Goal: Task Accomplishment & Management: Manage account settings

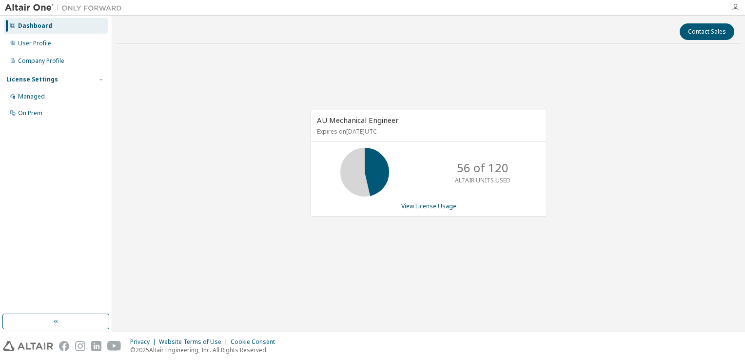
click at [732, 9] on icon "button" at bounding box center [736, 7] width 8 height 8
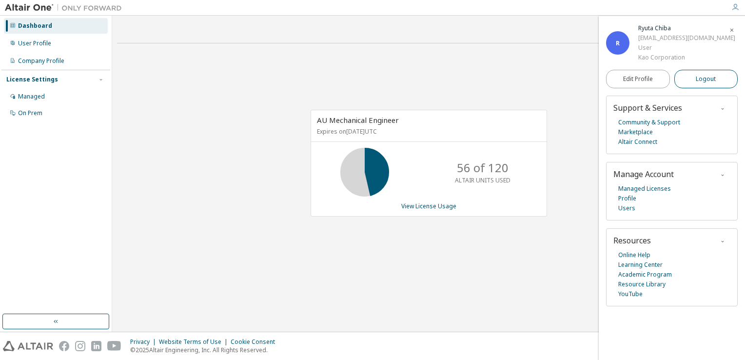
click at [704, 77] on span "Logout" at bounding box center [706, 79] width 20 height 10
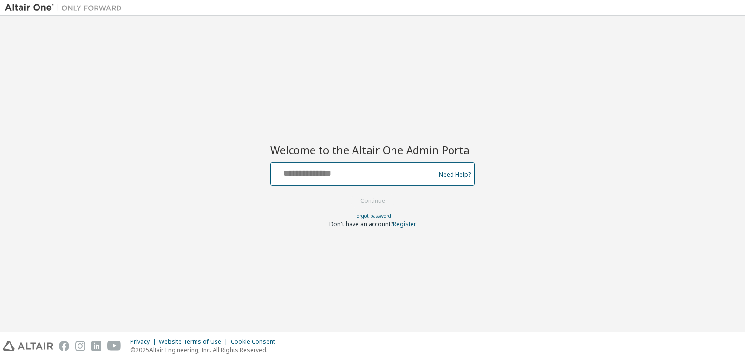
click at [346, 177] on input "text" at bounding box center [355, 172] width 160 height 14
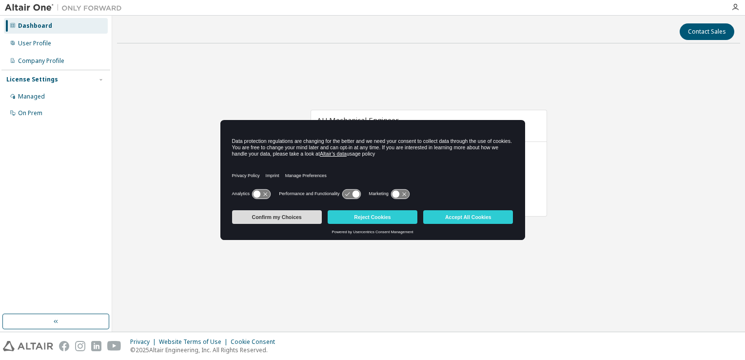
click at [279, 215] on button "Confirm my Choices" at bounding box center [277, 217] width 90 height 14
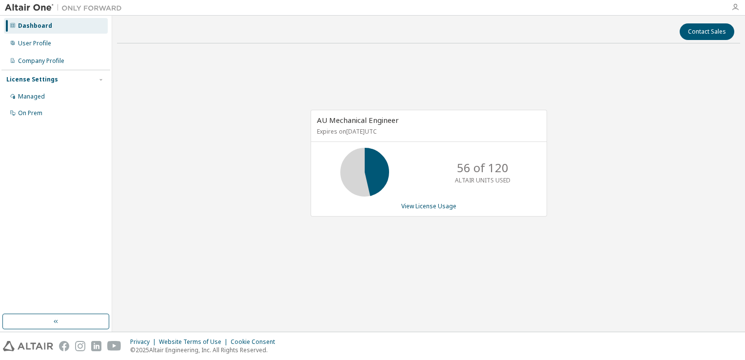
click at [734, 7] on icon "button" at bounding box center [736, 7] width 8 height 8
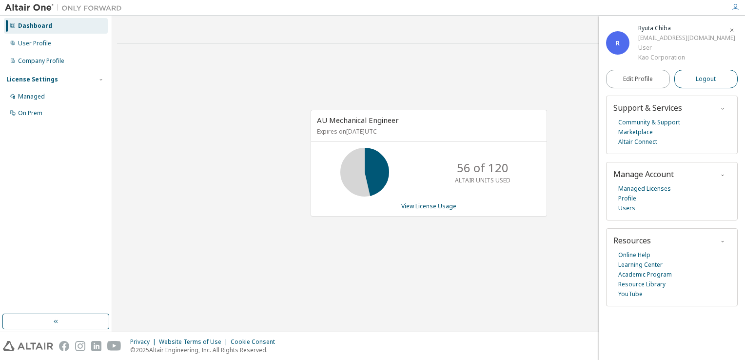
click at [697, 74] on span "Logout" at bounding box center [706, 79] width 20 height 10
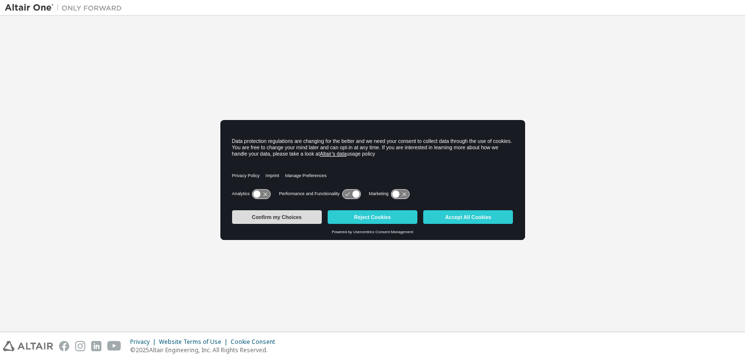
click at [284, 215] on button "Confirm my Choices" at bounding box center [277, 217] width 90 height 14
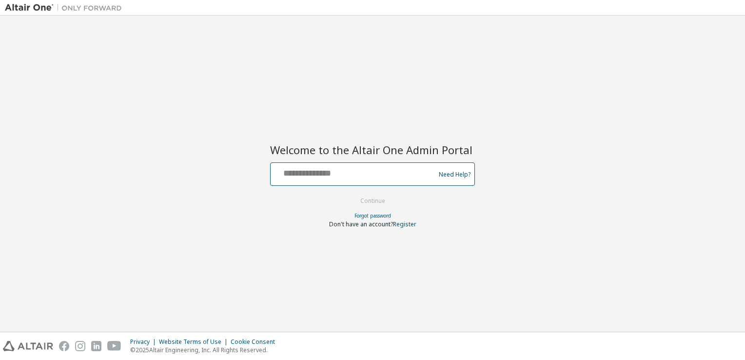
click at [312, 175] on input "text" at bounding box center [355, 172] width 160 height 14
click at [322, 173] on input "text" at bounding box center [355, 172] width 160 height 14
type input "**********"
click at [324, 177] on input "**********" at bounding box center [355, 172] width 160 height 14
